Goal: Check status: Check status

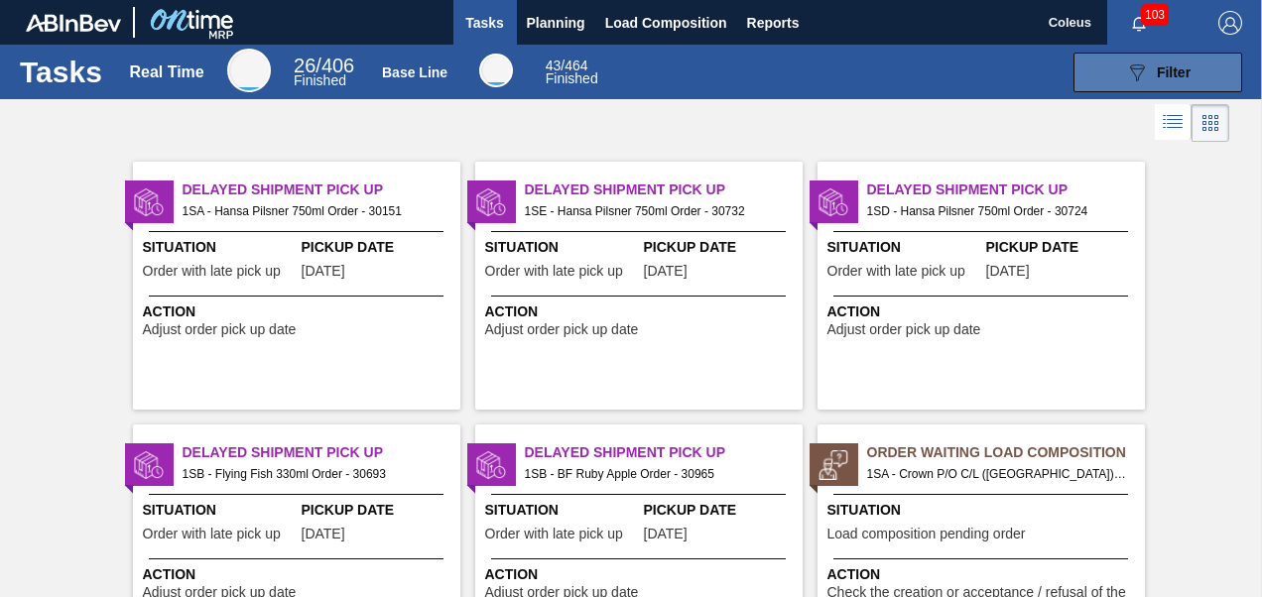
click at [1161, 77] on span "Filter" at bounding box center [1174, 72] width 34 height 16
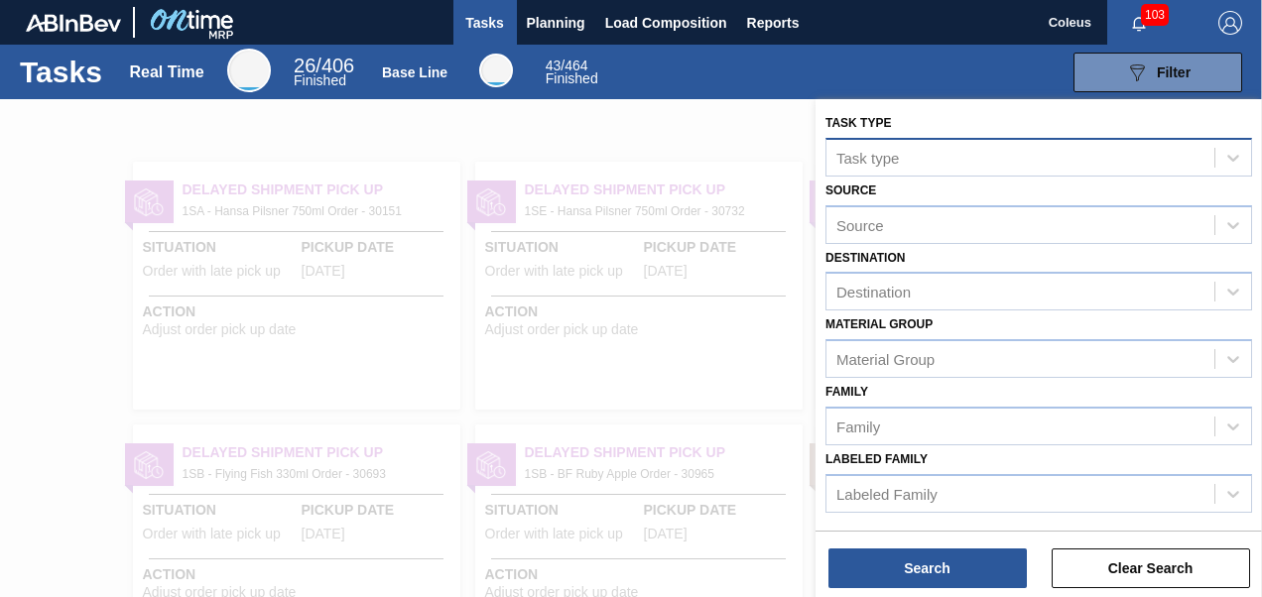
click at [889, 159] on div "Task type" at bounding box center [867, 157] width 63 height 17
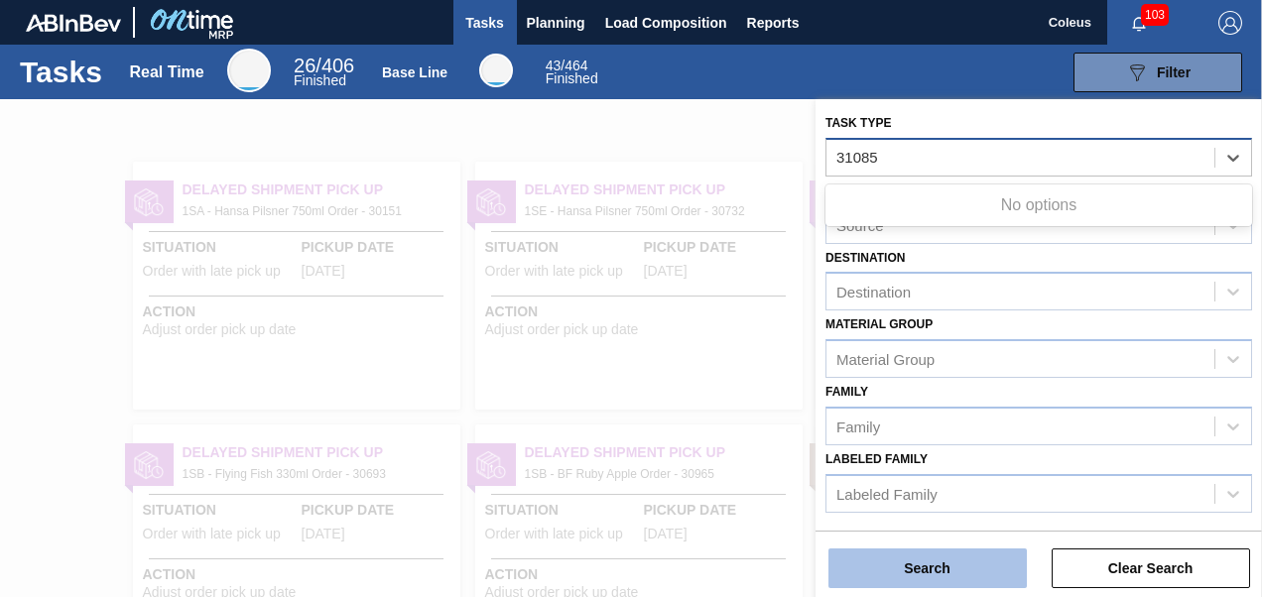
type type "31085"
click at [1003, 575] on button "Search" at bounding box center [927, 569] width 198 height 40
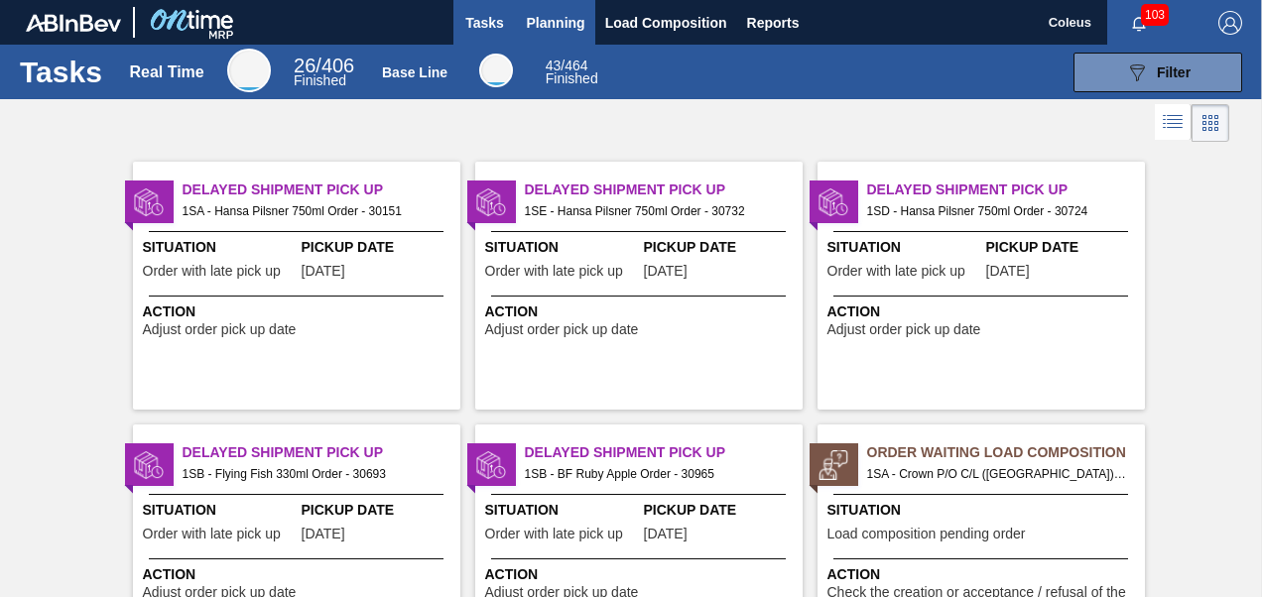
click at [550, 22] on span "Planning" at bounding box center [556, 23] width 59 height 24
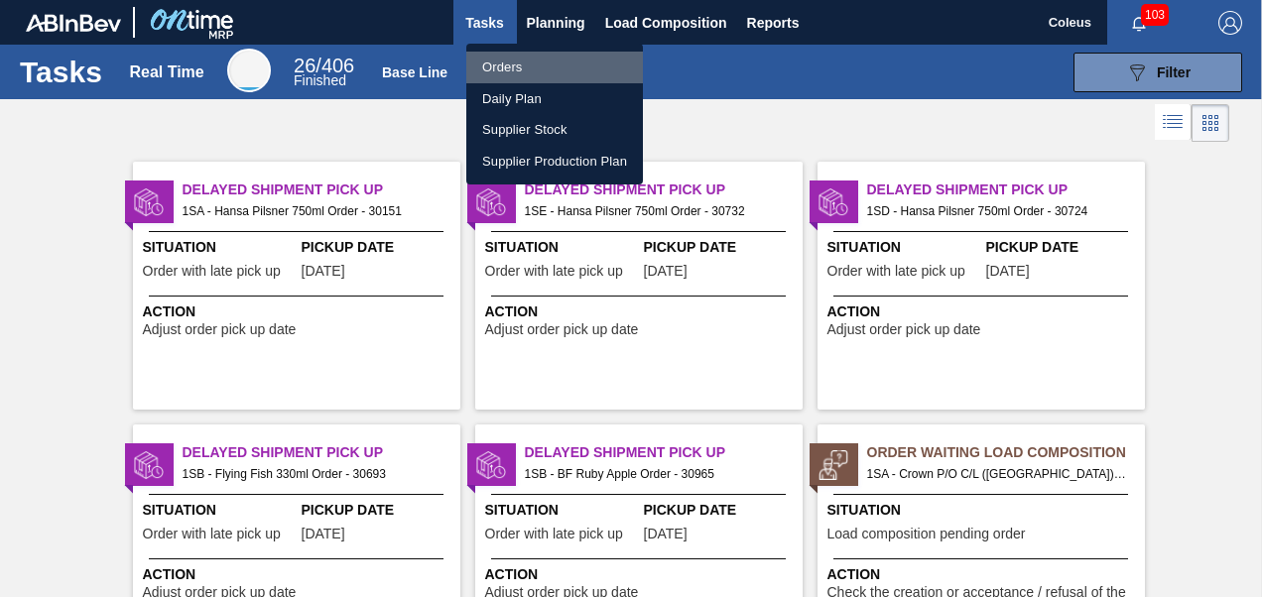
click at [516, 63] on li "Orders" at bounding box center [554, 68] width 177 height 32
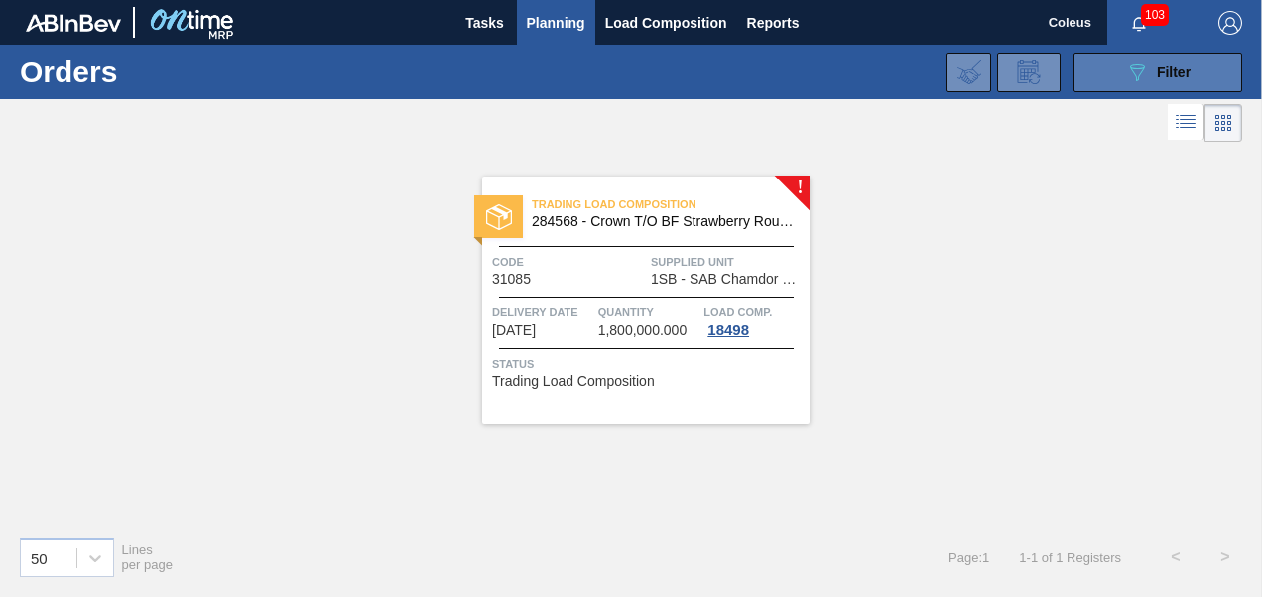
click at [1145, 73] on icon "089F7B8B-B2A5-4AFE-B5C0-19BA573D28AC" at bounding box center [1137, 73] width 24 height 24
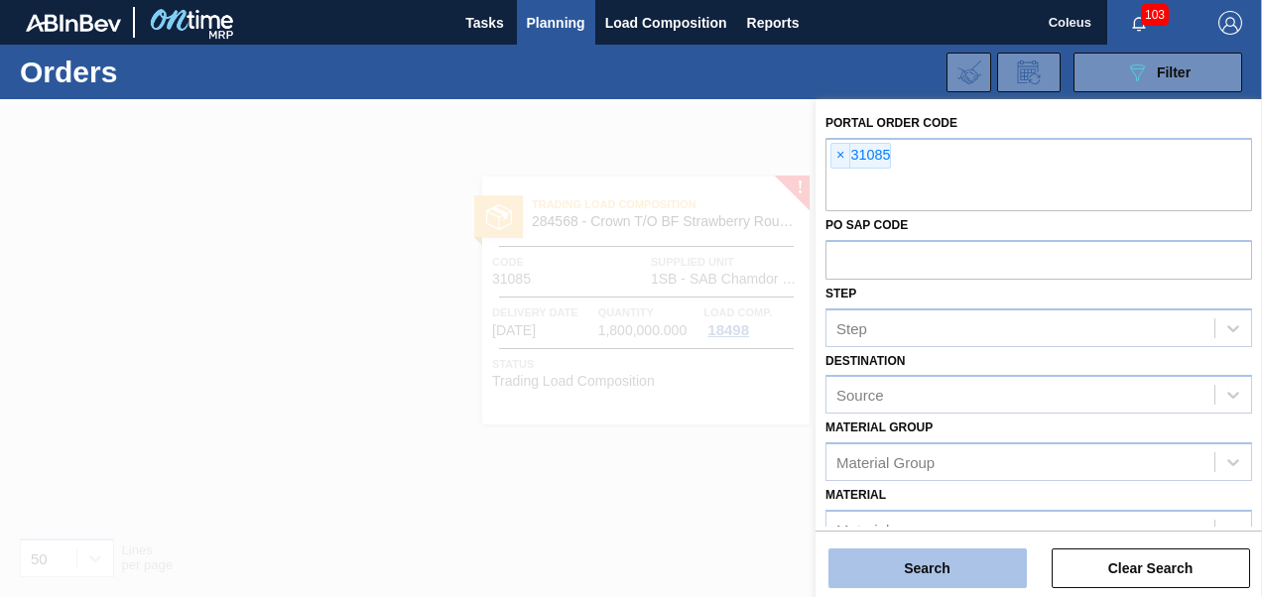
click at [944, 559] on button "Search" at bounding box center [927, 569] width 198 height 40
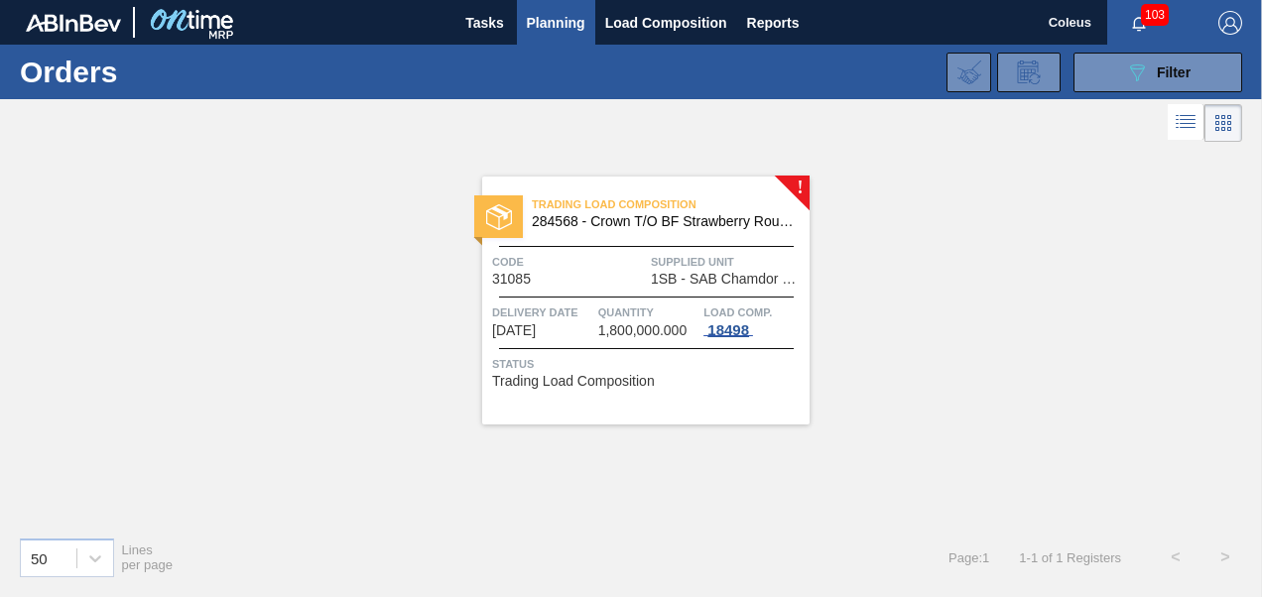
click at [732, 329] on div "18498" at bounding box center [728, 330] width 50 height 16
click at [671, 212] on span "Trading Load Composition" at bounding box center [671, 204] width 278 height 20
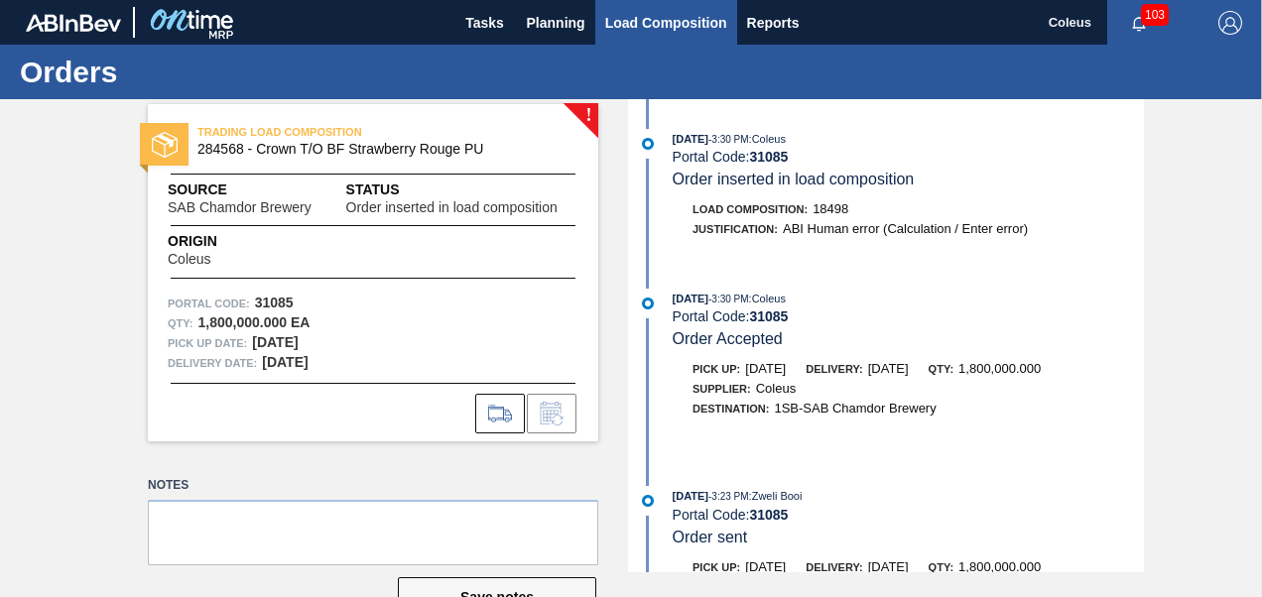
click at [629, 33] on span "Load Composition" at bounding box center [666, 23] width 122 height 24
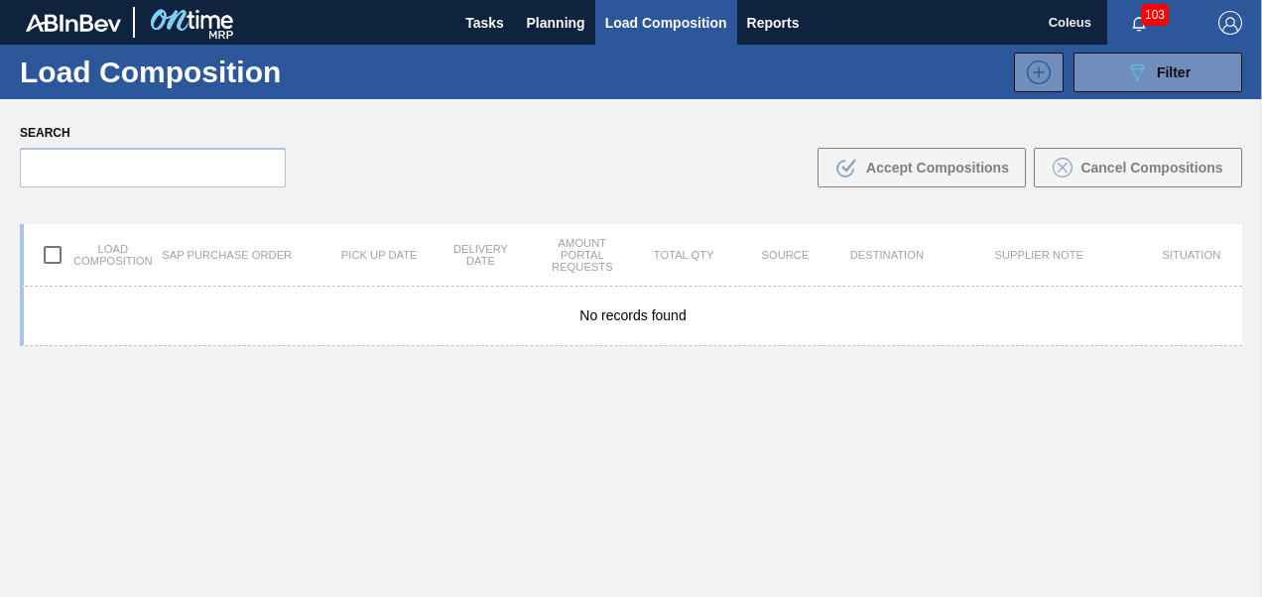
click at [54, 255] on input "checkbox" at bounding box center [53, 255] width 42 height 42
checkbox input "true"
click at [1119, 83] on button "089F7B8B-B2A5-4AFE-B5C0-19BA573D28AC Filter" at bounding box center [1157, 73] width 169 height 40
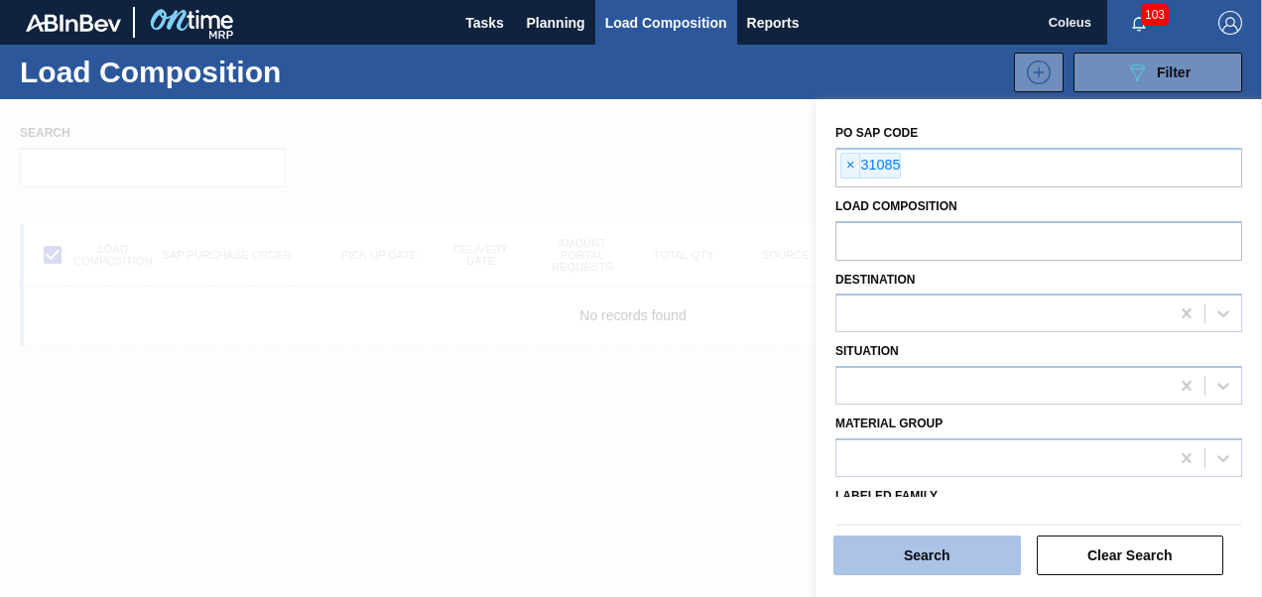
click at [933, 567] on button "Search" at bounding box center [927, 556] width 188 height 40
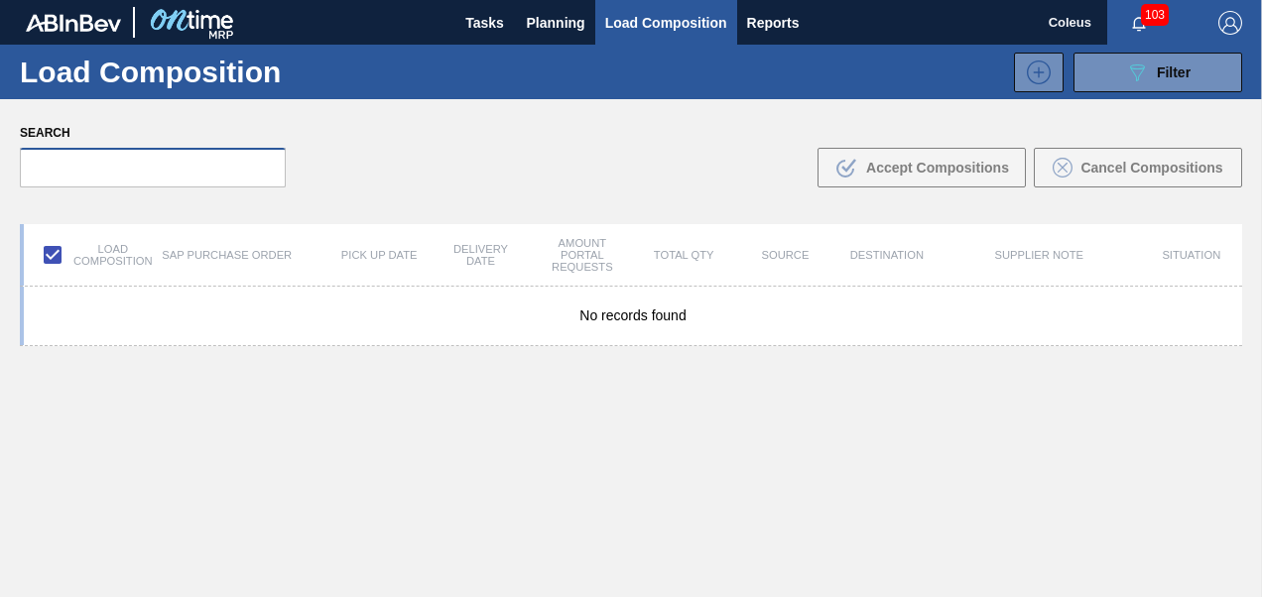
click at [39, 174] on input "text" at bounding box center [153, 168] width 266 height 40
type input "31085"
click at [756, 25] on span "Reports" at bounding box center [773, 23] width 53 height 24
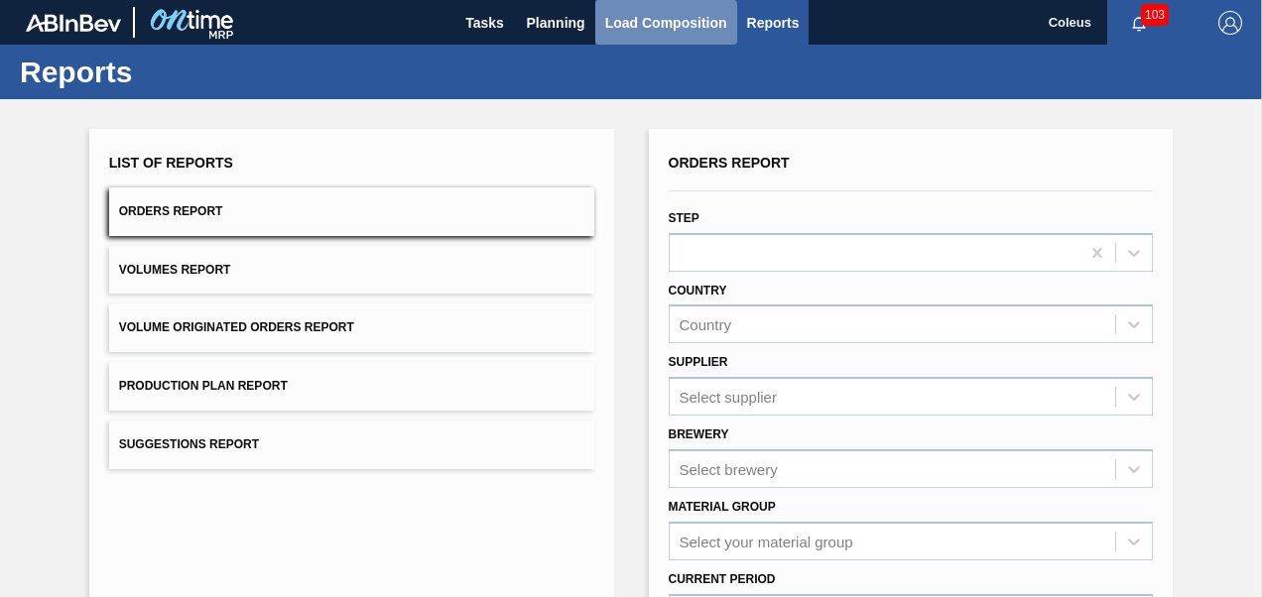
click at [700, 19] on span "Load Composition" at bounding box center [666, 23] width 122 height 24
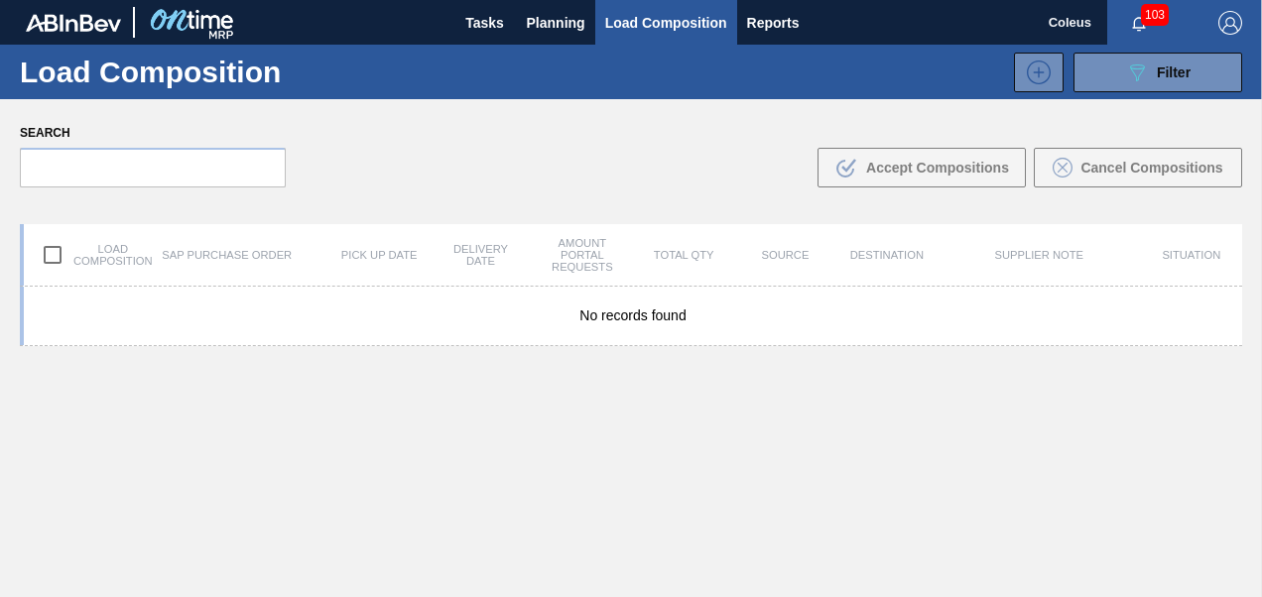
click at [700, 19] on span "Load Composition" at bounding box center [666, 23] width 122 height 24
click at [545, 27] on span "Planning" at bounding box center [556, 23] width 59 height 24
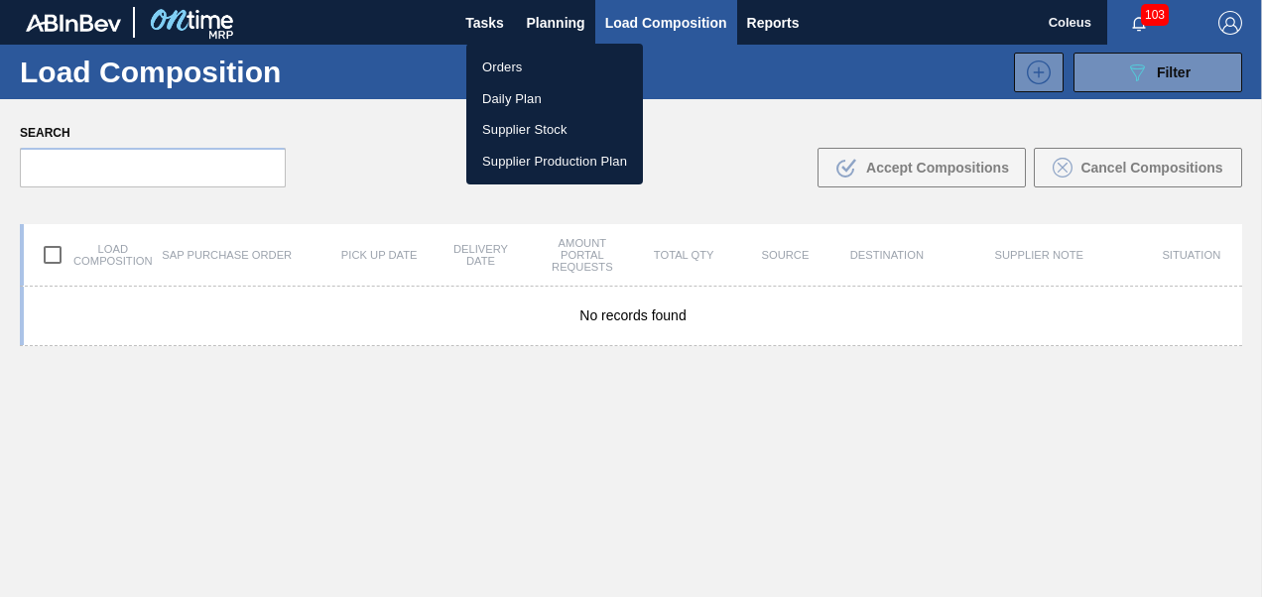
click at [466, 21] on div at bounding box center [631, 298] width 1262 height 597
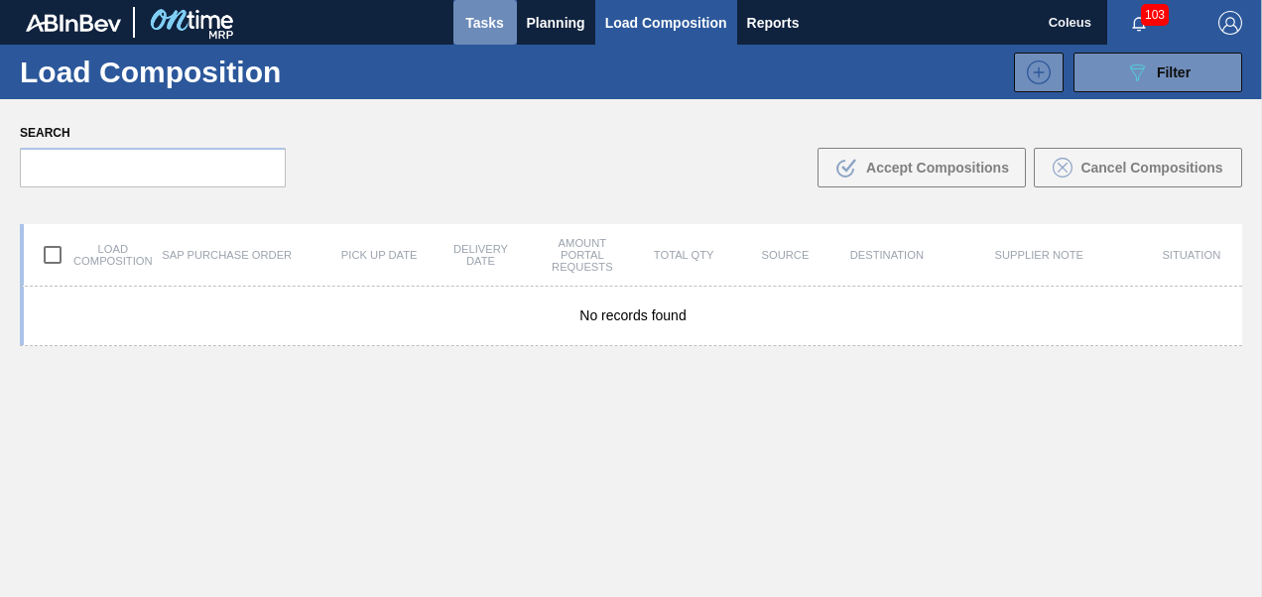
drag, startPoint x: 466, startPoint y: 21, endPoint x: 478, endPoint y: 25, distance: 12.5
click at [466, 21] on span "Tasks" at bounding box center [485, 23] width 44 height 24
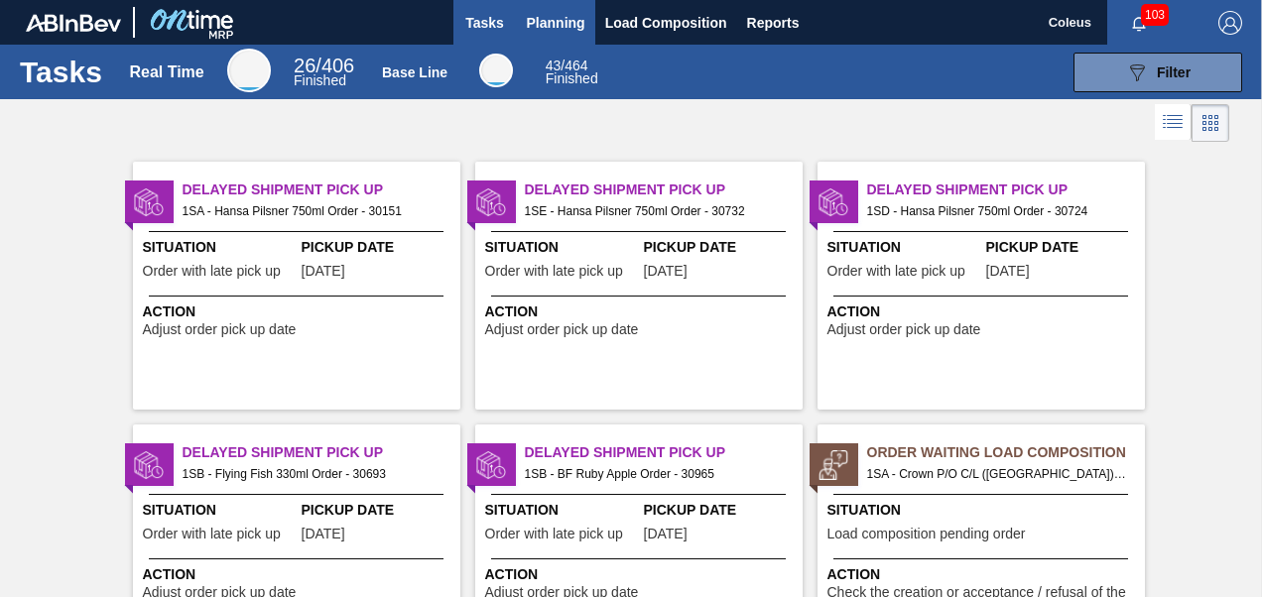
click at [567, 17] on span "Planning" at bounding box center [556, 23] width 59 height 24
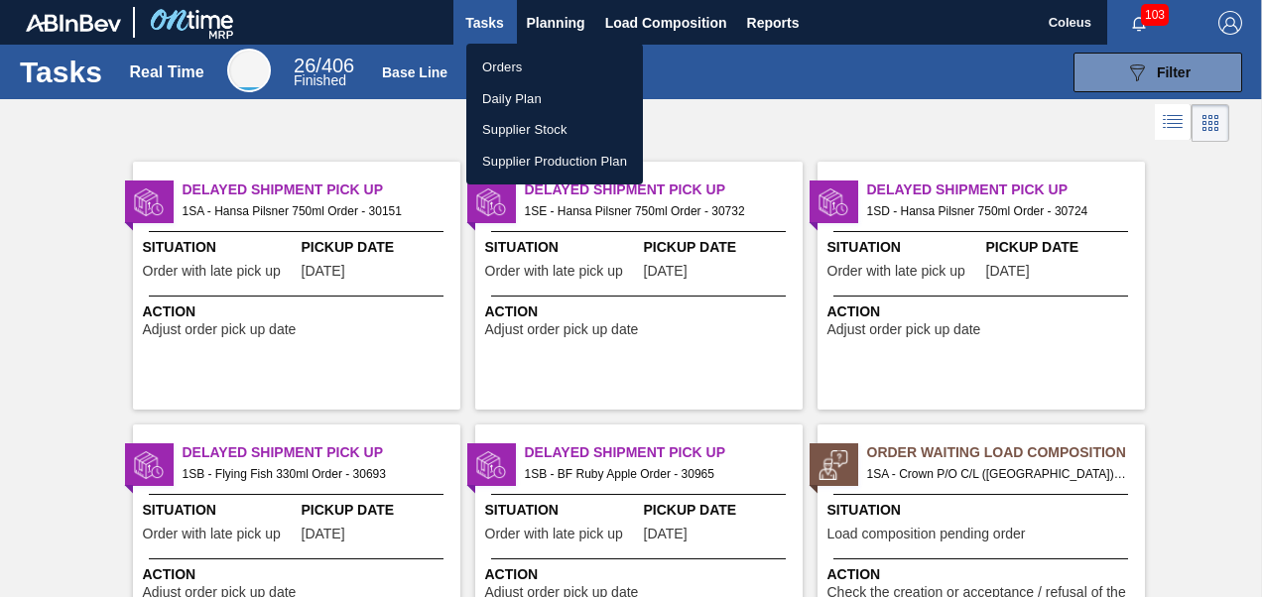
click at [673, 397] on div at bounding box center [631, 298] width 1262 height 597
